Goal: Navigation & Orientation: Find specific page/section

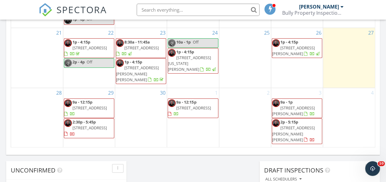
scroll to position [567, 395]
click at [75, 12] on span "SPECTORA" at bounding box center [81, 9] width 50 height 13
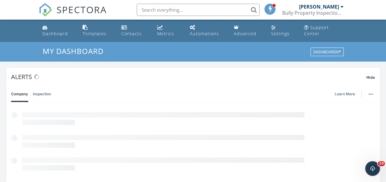
click at [171, 36] on div "Metrics" at bounding box center [165, 34] width 17 height 6
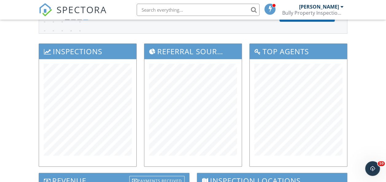
scroll to position [62, 0]
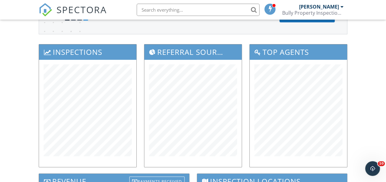
click at [56, 12] on link "SPECTORA" at bounding box center [73, 14] width 68 height 13
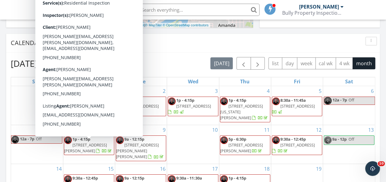
scroll to position [293, 0]
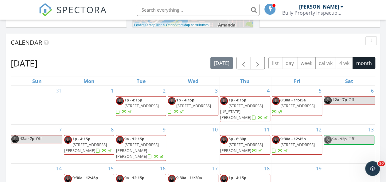
click at [246, 36] on div "Calendar" at bounding box center [192, 42] width 373 height 19
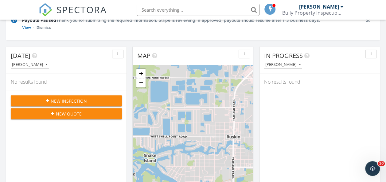
scroll to position [0, 0]
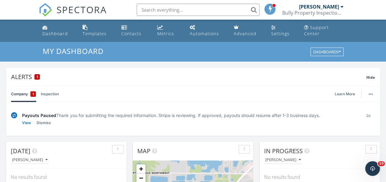
click at [170, 34] on div "Metrics" at bounding box center [165, 34] width 17 height 6
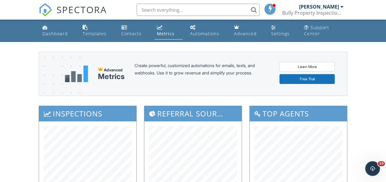
click at [62, 36] on div "Dashboard" at bounding box center [54, 34] width 25 height 6
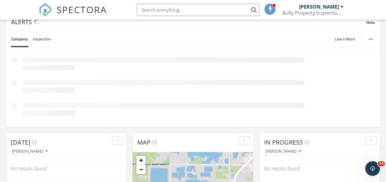
scroll to position [53, 0]
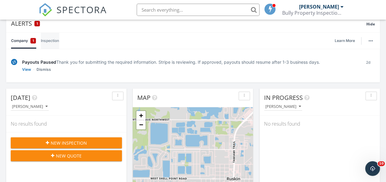
click at [50, 43] on link "Inspection" at bounding box center [50, 41] width 18 height 16
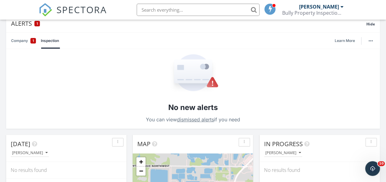
click at [25, 42] on link "Company 1" at bounding box center [23, 41] width 25 height 16
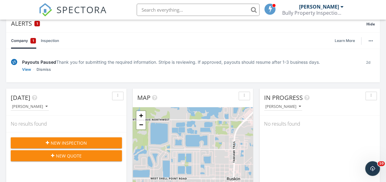
click at [42, 69] on link "Dismiss" at bounding box center [43, 70] width 14 height 6
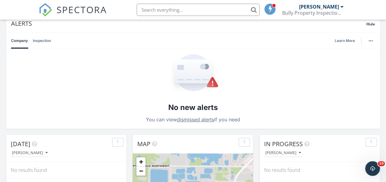
scroll to position [32, 0]
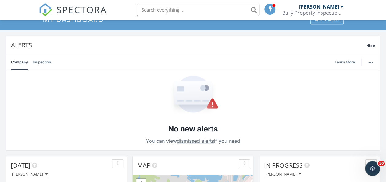
click at [46, 63] on link "Inspection" at bounding box center [42, 62] width 18 height 16
click at [23, 63] on link "Company" at bounding box center [19, 62] width 17 height 16
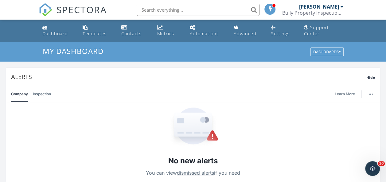
click at [52, 35] on div "Dashboard" at bounding box center [54, 34] width 25 height 6
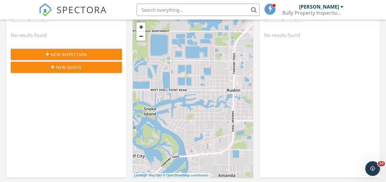
scroll to position [91, 0]
